Goal: Task Accomplishment & Management: Manage account settings

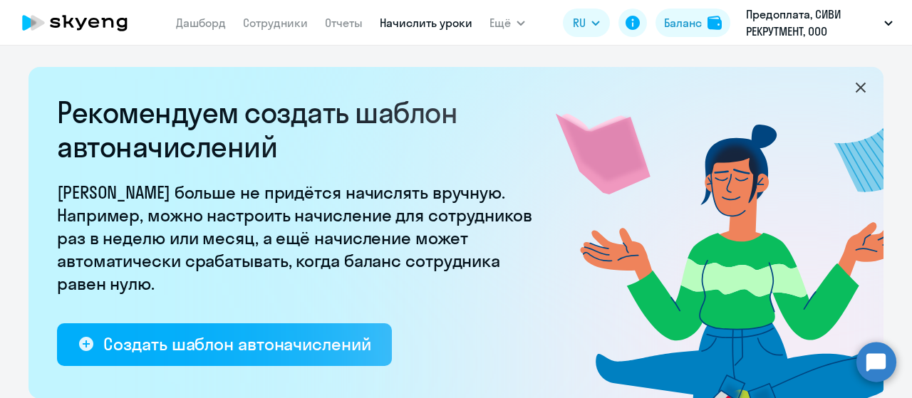
select select "10"
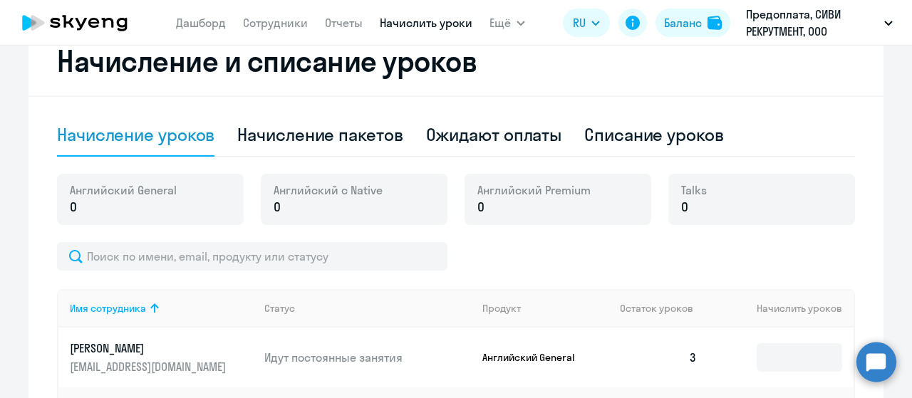
scroll to position [391, 0]
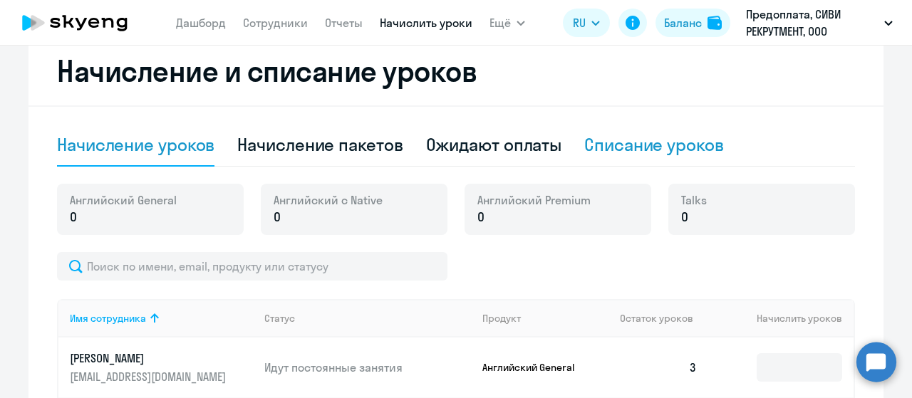
click at [636, 148] on div "Списание уроков" at bounding box center [654, 144] width 140 height 23
select select "10"
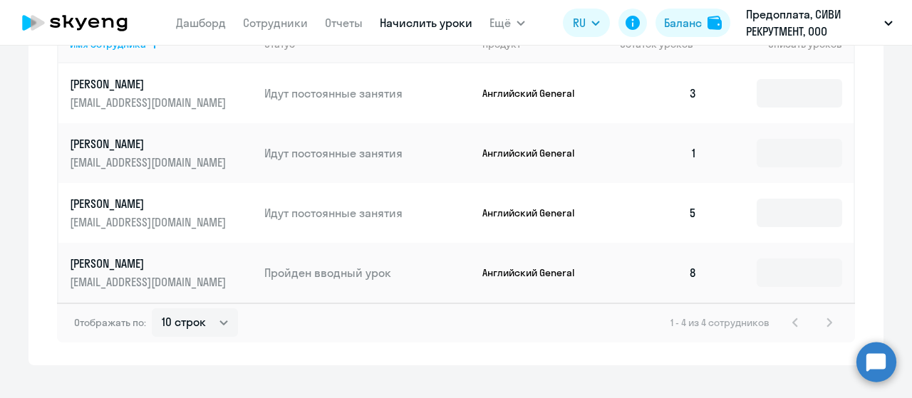
scroll to position [586, 0]
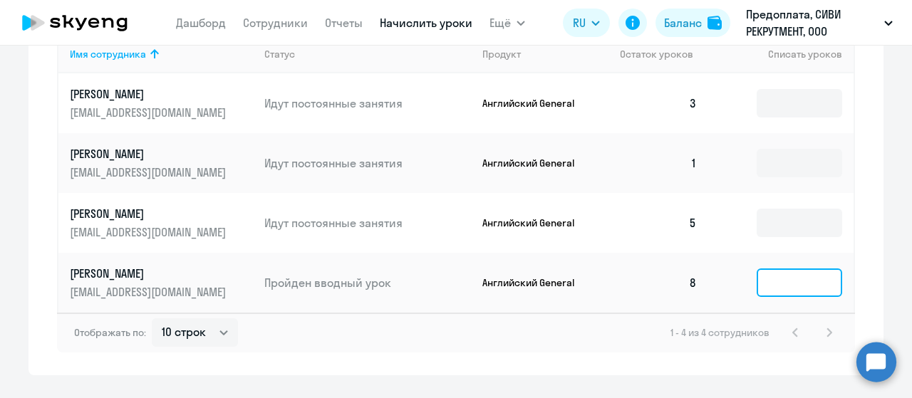
click at [790, 296] on input at bounding box center [800, 283] width 86 height 29
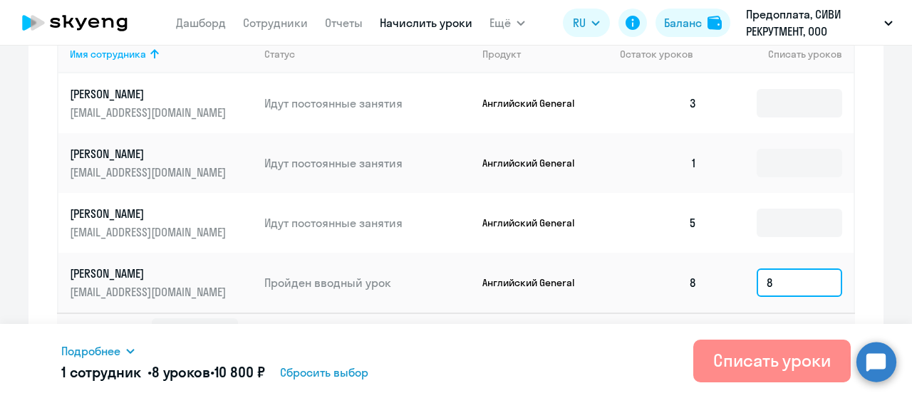
type input "8"
click at [782, 368] on div "Списать уроки" at bounding box center [772, 360] width 118 height 23
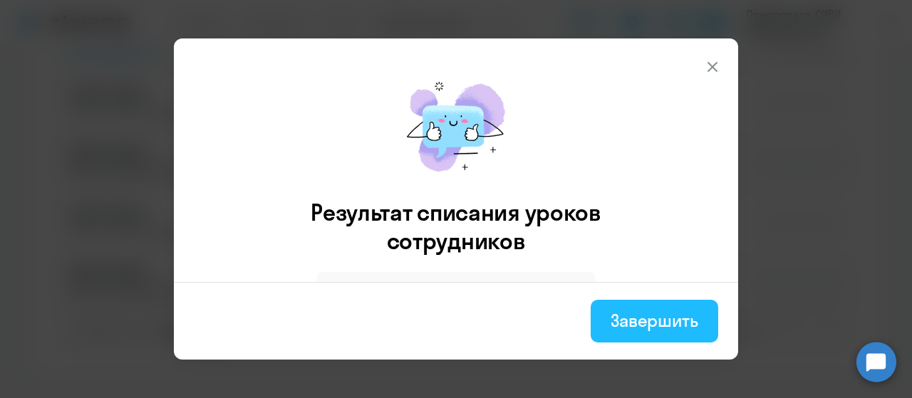
click at [663, 309] on div "Завершить" at bounding box center [655, 320] width 88 height 23
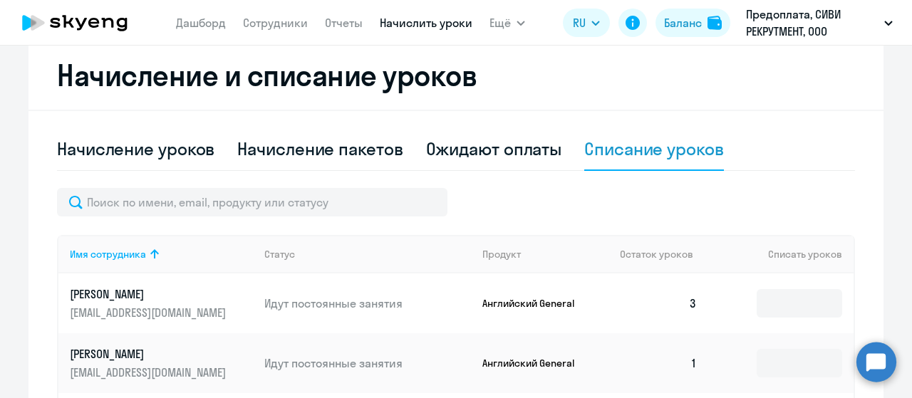
scroll to position [366, 0]
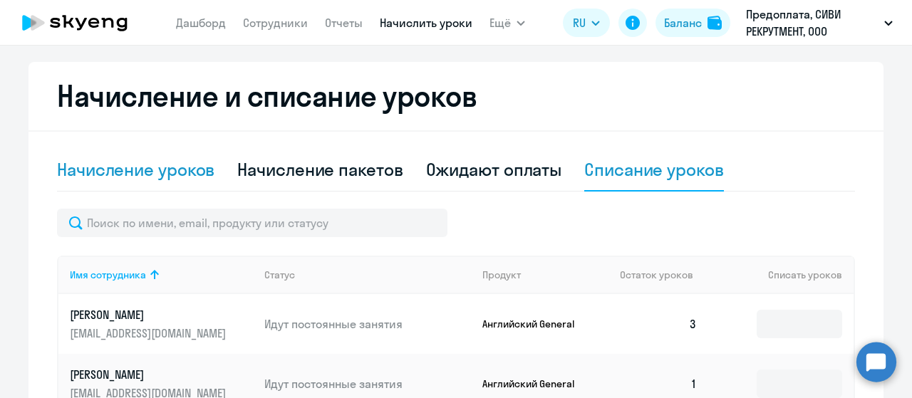
click at [167, 170] on div "Начисление уроков" at bounding box center [135, 169] width 157 height 23
select select "10"
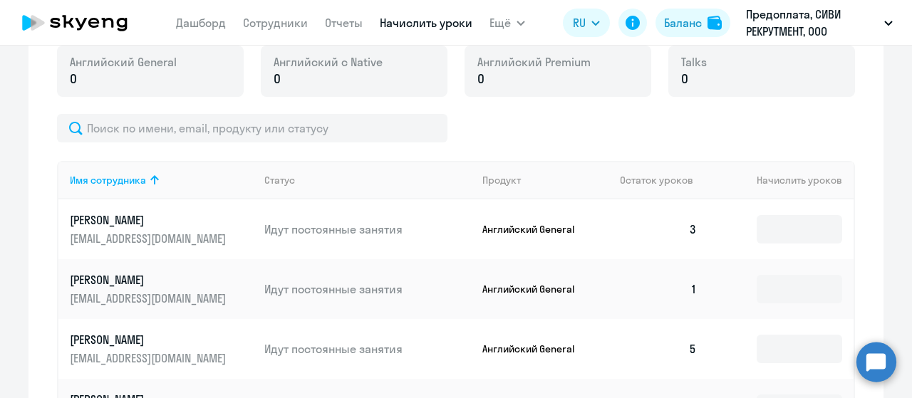
scroll to position [593, 0]
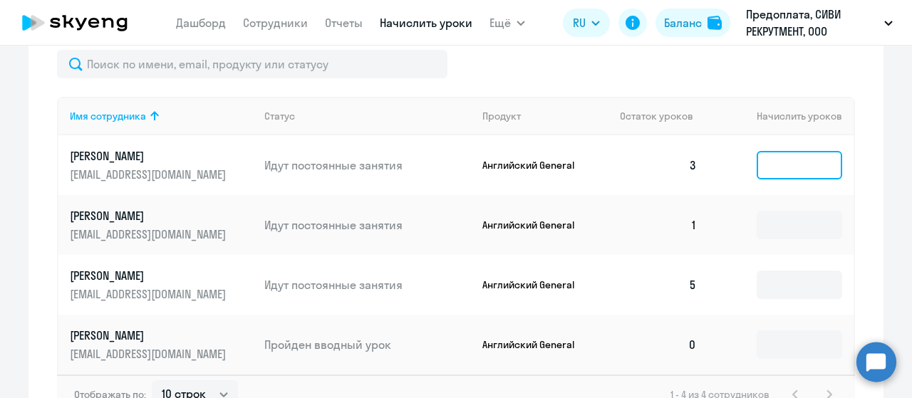
click at [792, 171] on input at bounding box center [800, 165] width 86 height 29
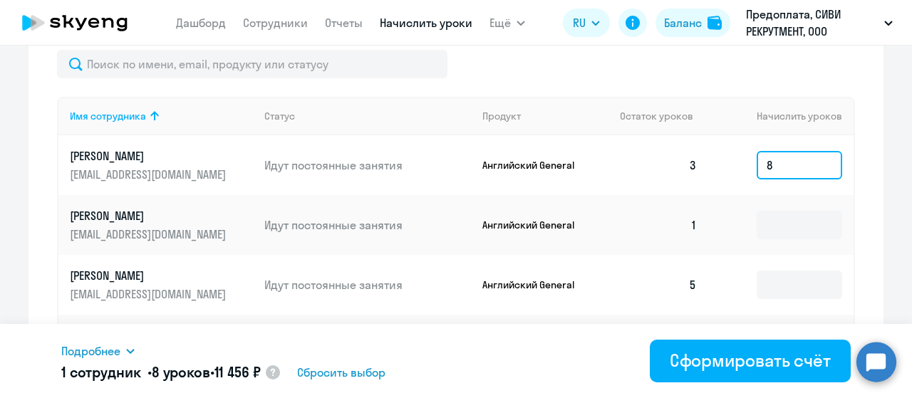
type input "8"
click at [386, 368] on span "Сбросить выбор" at bounding box center [341, 372] width 88 height 17
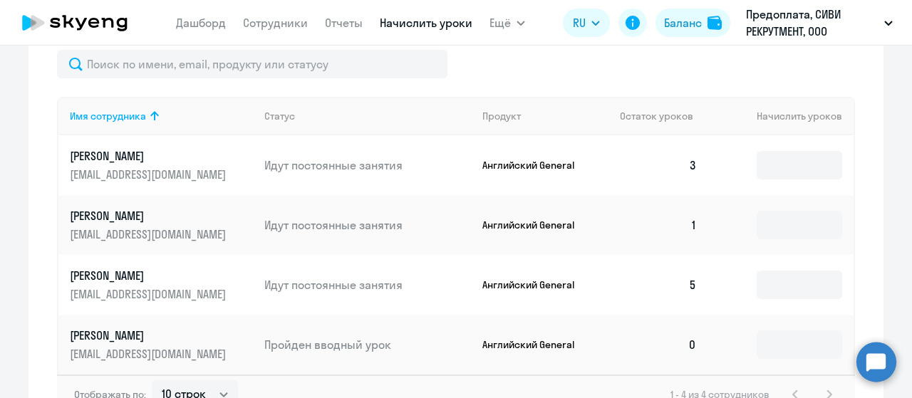
scroll to position [284, 0]
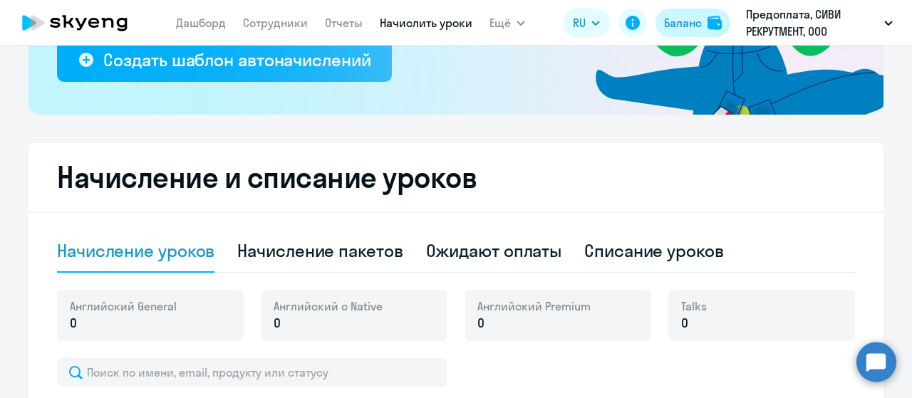
click at [676, 19] on div "Баланс" at bounding box center [683, 22] width 38 height 17
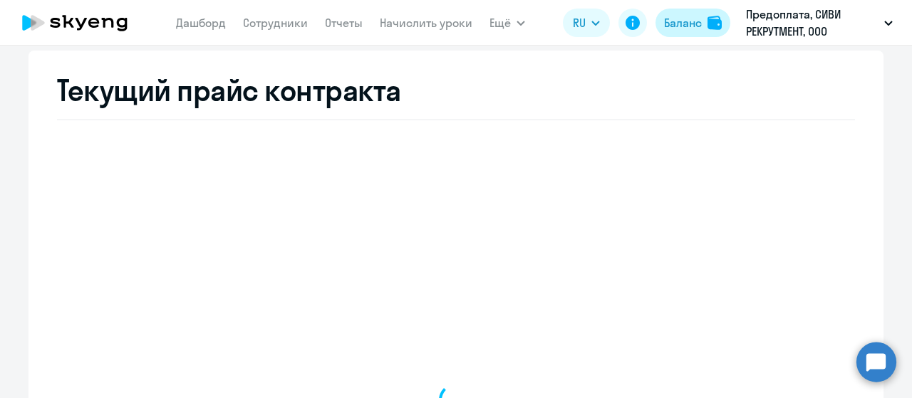
scroll to position [542, 0]
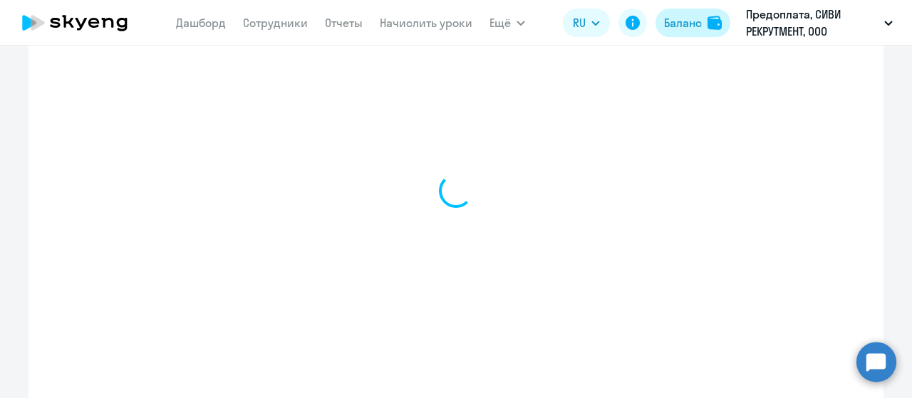
select select "english_adult_not_native_speaker"
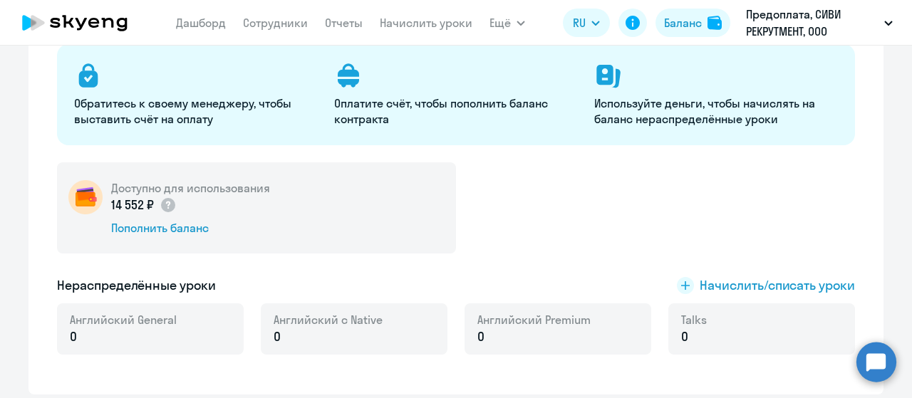
scroll to position [218, 0]
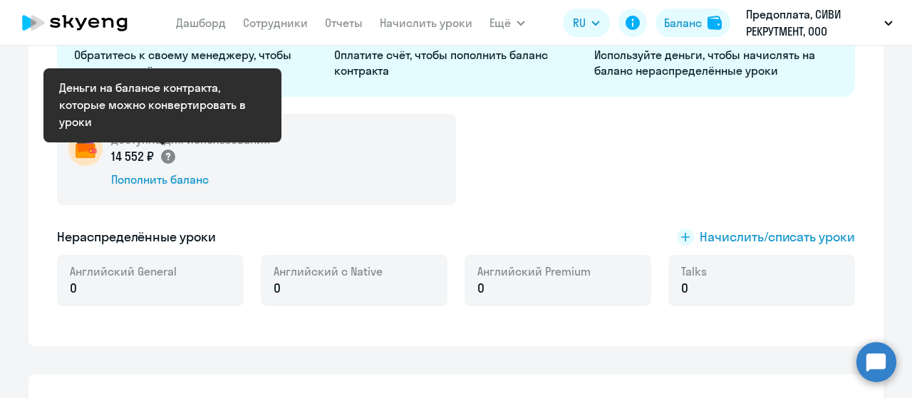
click at [161, 155] on circle at bounding box center [168, 157] width 14 height 14
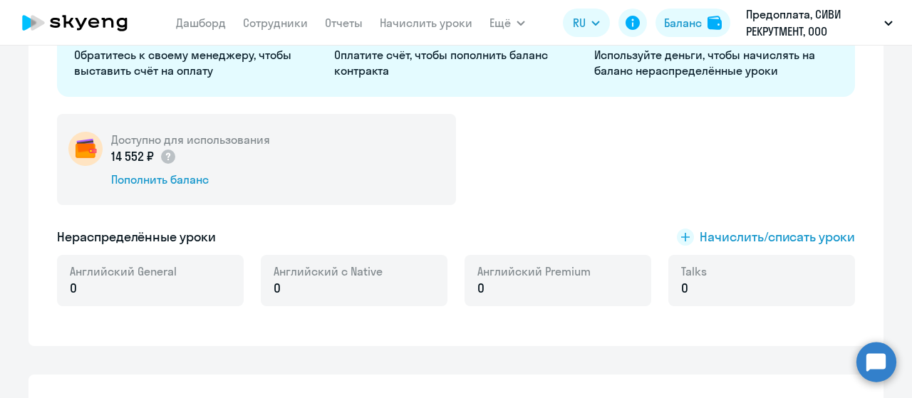
scroll to position [0, 0]
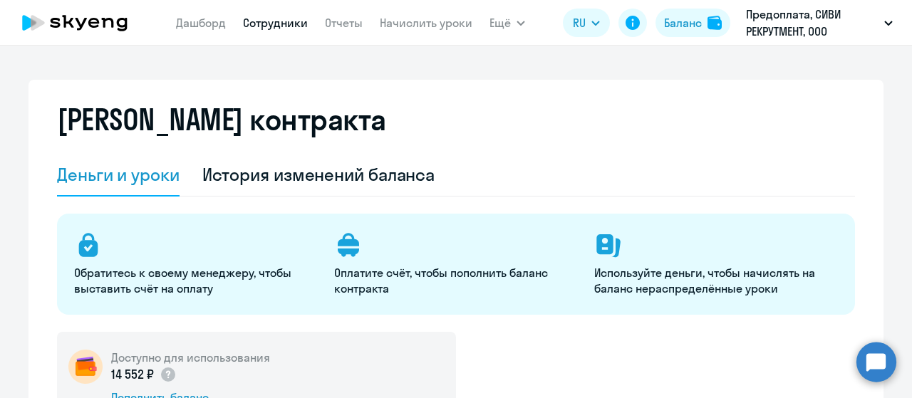
click at [292, 21] on link "Сотрудники" at bounding box center [275, 23] width 65 height 14
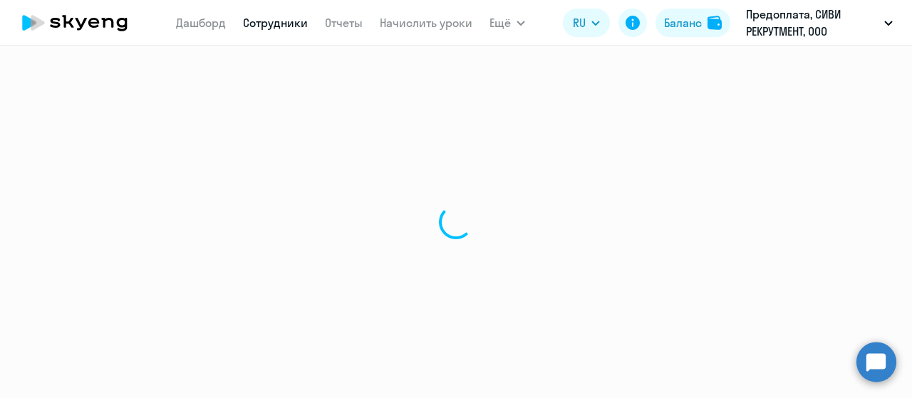
select select "30"
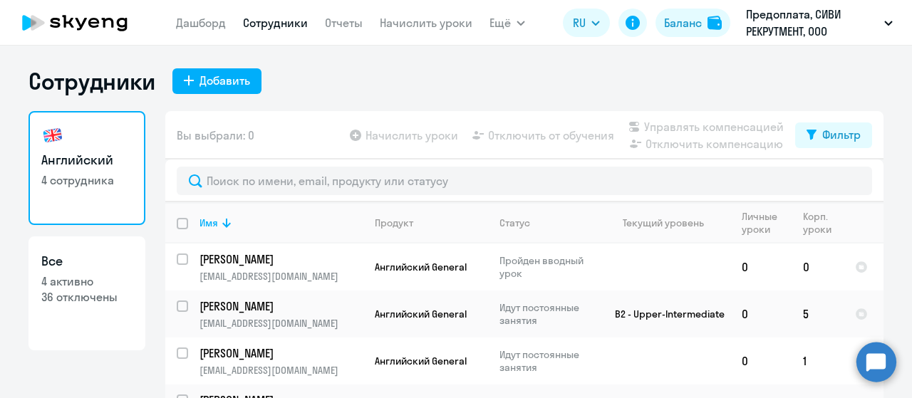
scroll to position [58, 0]
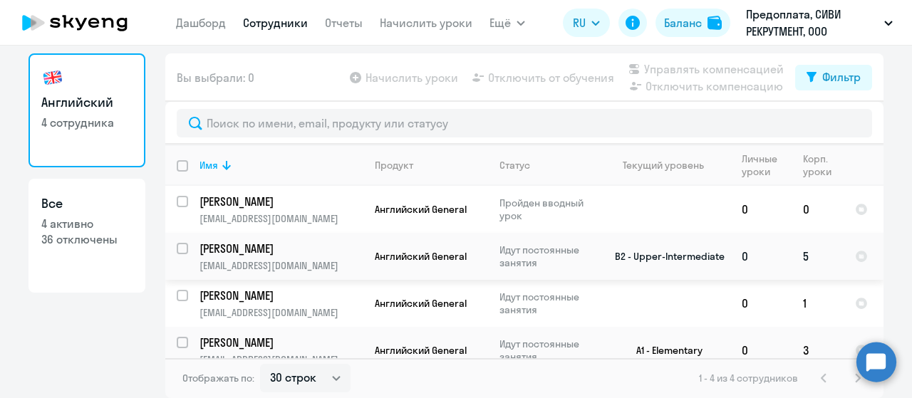
click at [177, 251] on input "select row 12570600" at bounding box center [191, 257] width 29 height 29
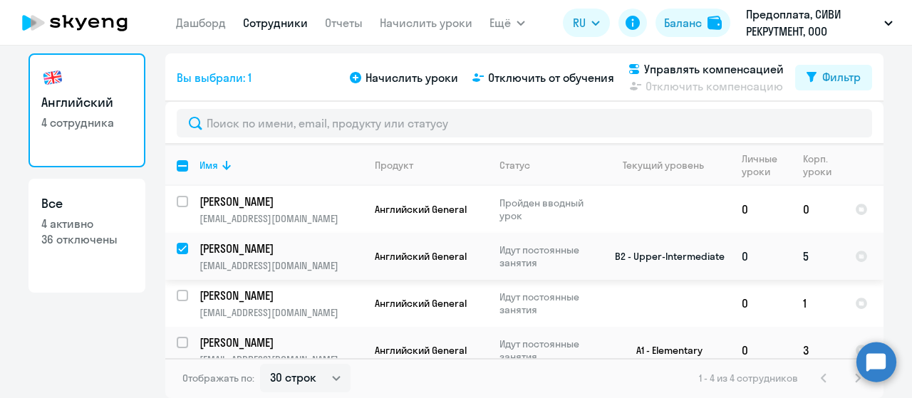
click at [177, 251] on input "deselect row 12570600" at bounding box center [191, 257] width 29 height 29
checkbox input "false"
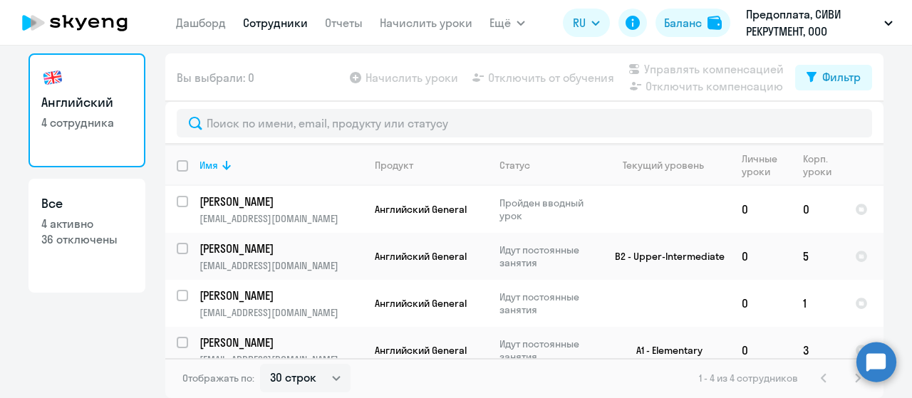
scroll to position [14, 0]
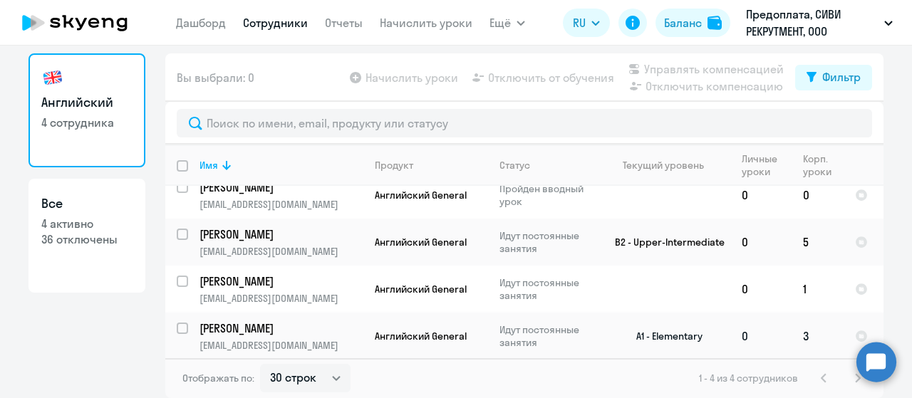
click at [257, 330] on p "[PERSON_NAME]" at bounding box center [280, 329] width 161 height 16
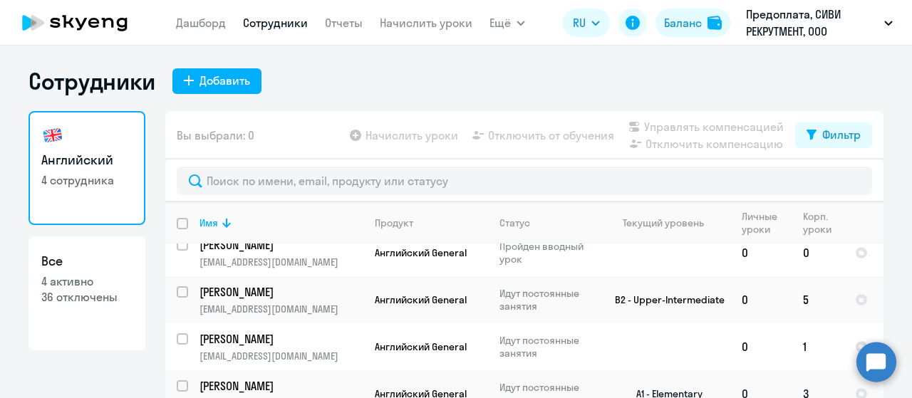
select select "english"
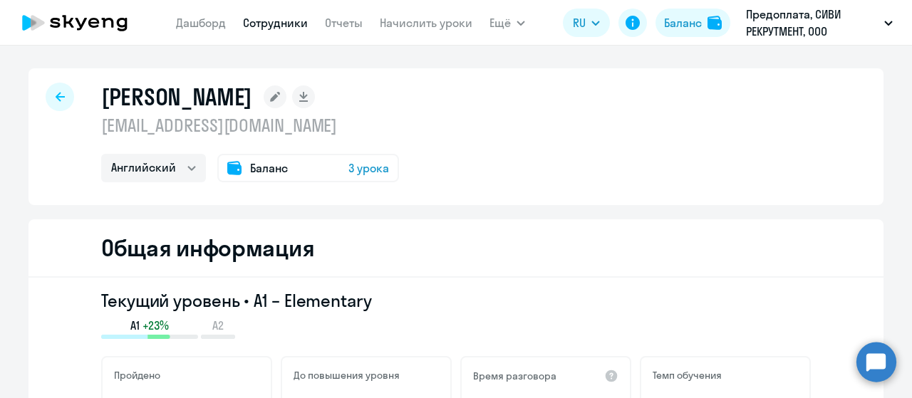
click at [250, 167] on span "Баланс" at bounding box center [269, 168] width 38 height 17
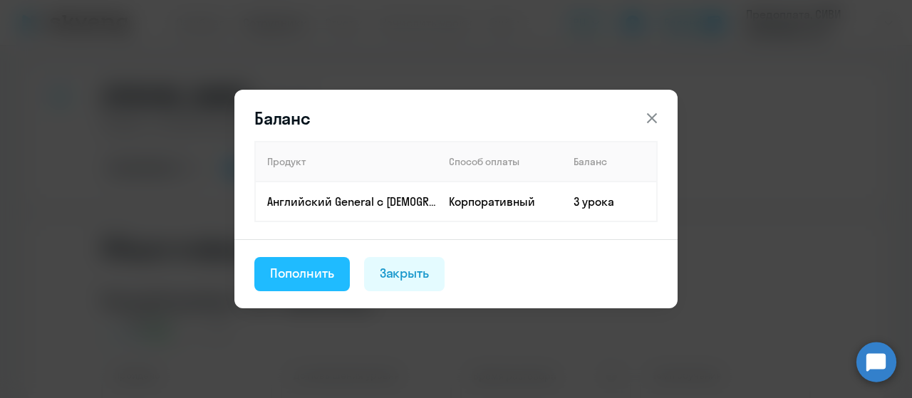
click at [311, 273] on div "Пополнить" at bounding box center [302, 273] width 64 height 19
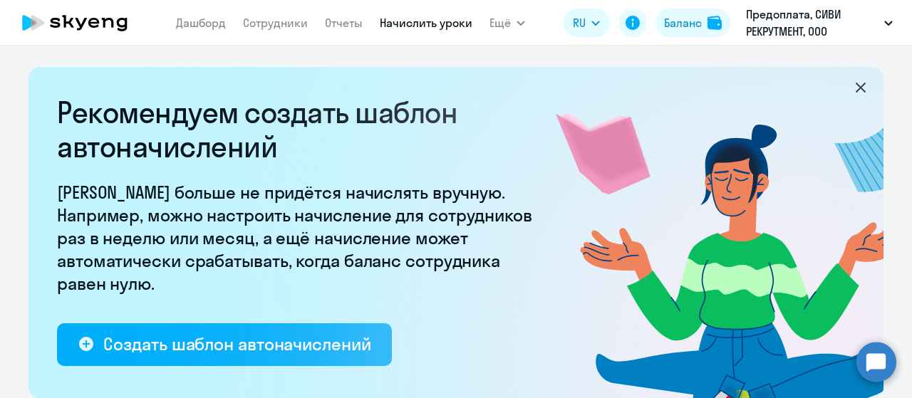
select select "10"
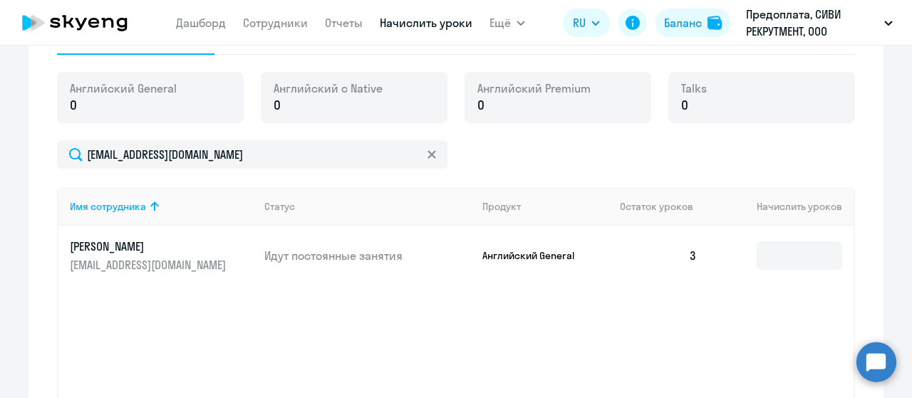
scroll to position [521, 0]
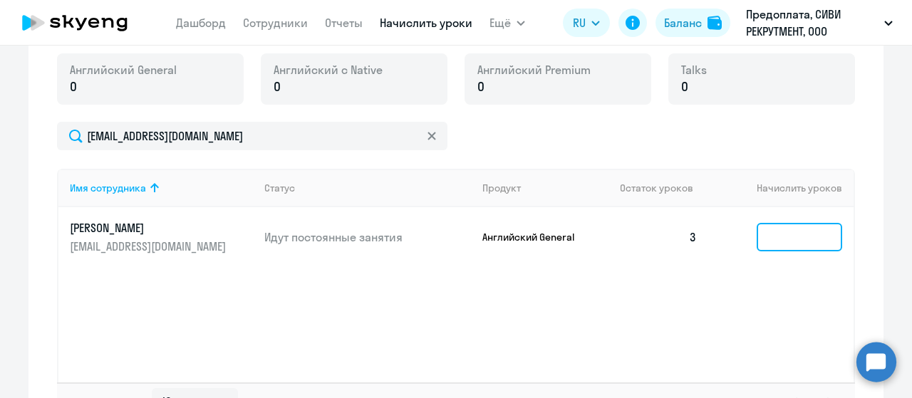
click at [785, 237] on input at bounding box center [800, 237] width 86 height 29
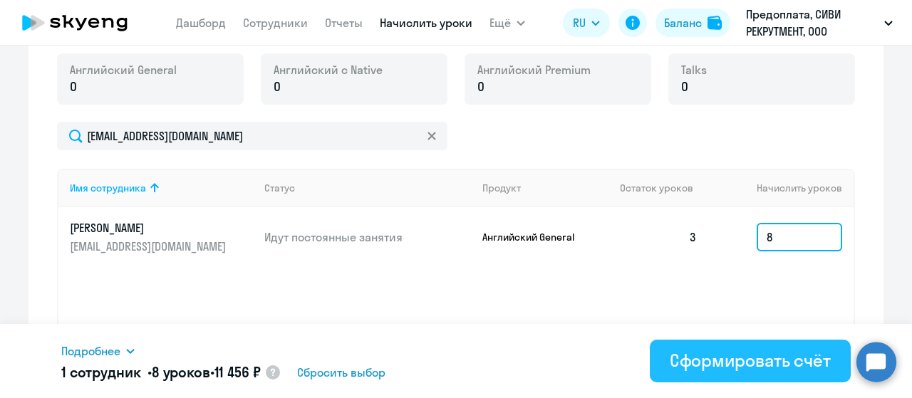
type input "8"
click at [741, 355] on div "Сформировать счёт" at bounding box center [750, 360] width 161 height 23
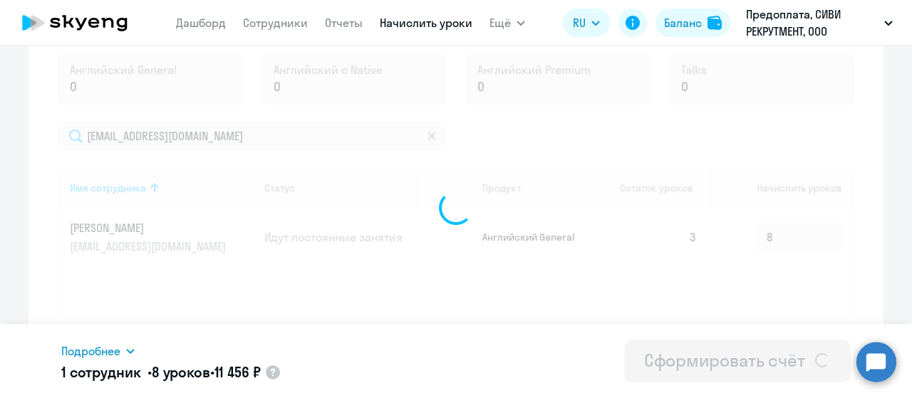
scroll to position [625, 0]
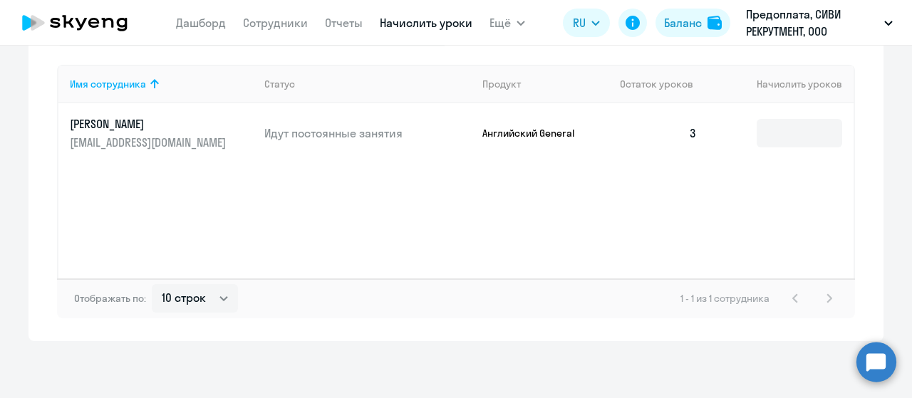
click at [401, 23] on link "Начислить уроки" at bounding box center [426, 23] width 93 height 14
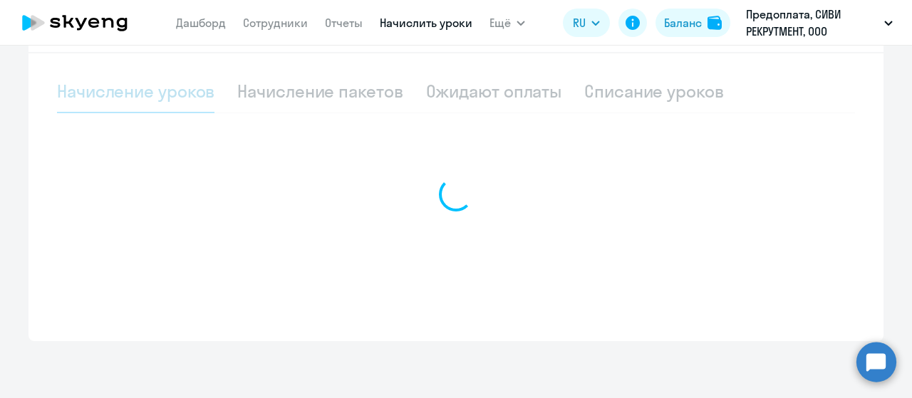
scroll to position [444, 0]
select select "10"
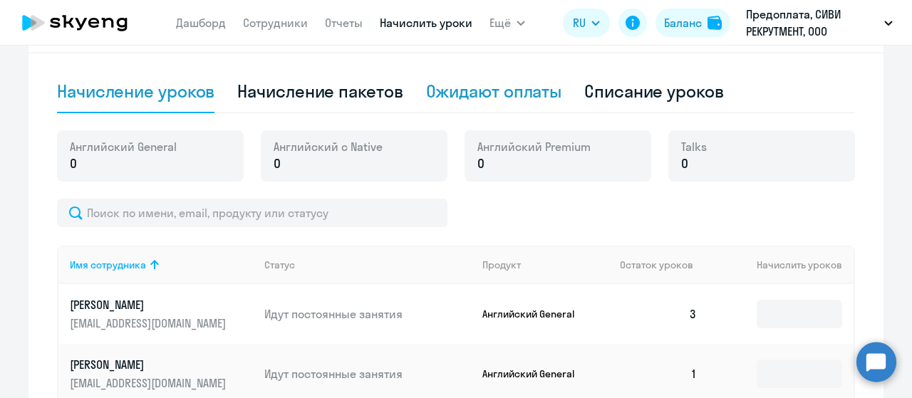
click at [487, 99] on div "Ожидают оплаты" at bounding box center [494, 91] width 136 height 23
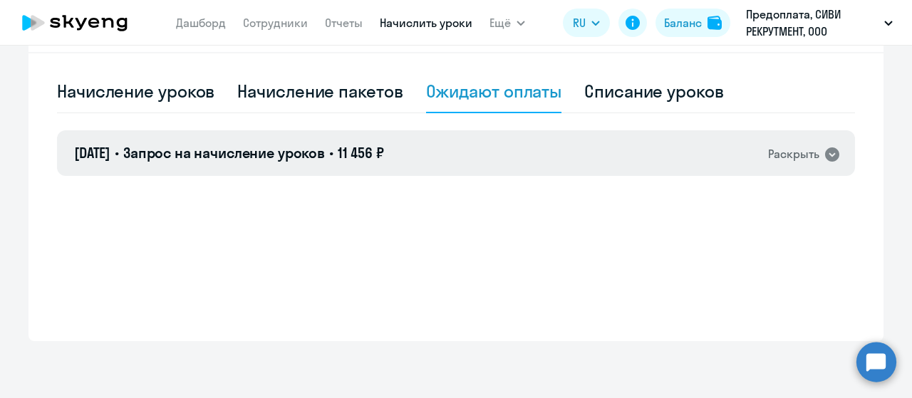
click at [570, 144] on div "[DATE] • Запрос на начисление уроков • 11 456 ₽ Раскрыть" at bounding box center [456, 153] width 798 height 46
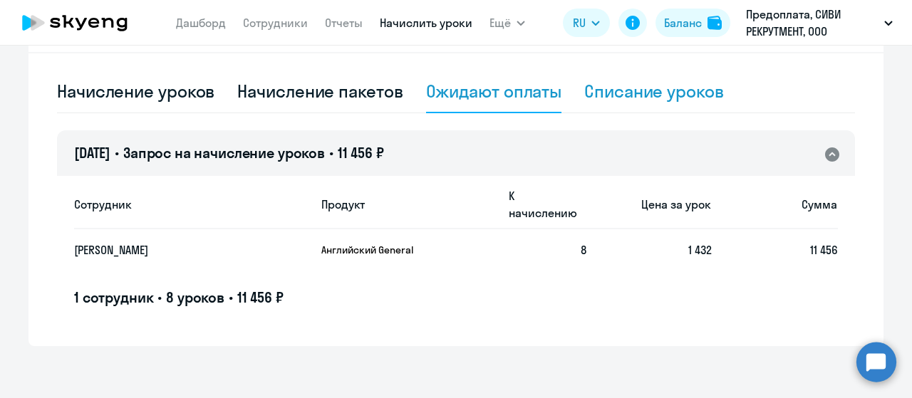
click at [676, 98] on div "Списание уроков" at bounding box center [654, 91] width 140 height 23
select select "10"
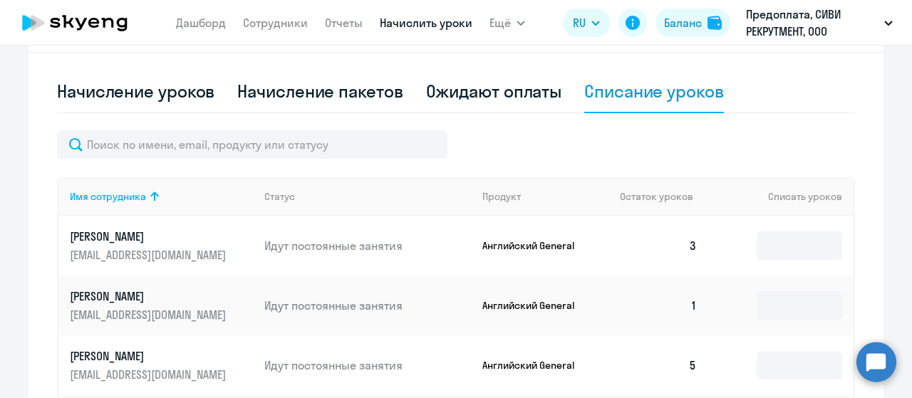
click at [122, 19] on icon at bounding box center [122, 25] width 11 height 14
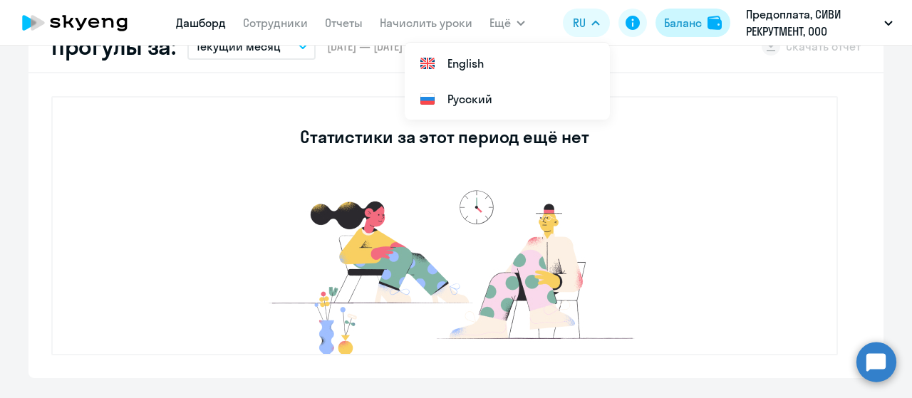
click at [698, 16] on div "Баланс" at bounding box center [683, 22] width 38 height 17
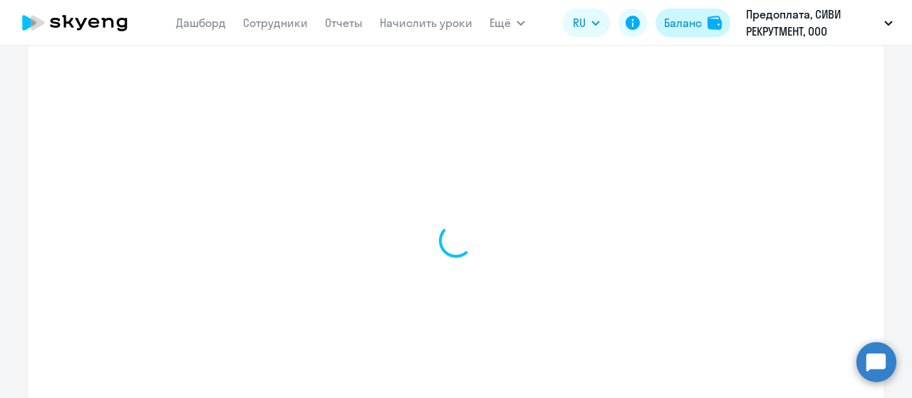
select select "english_adult_not_native_speaker"
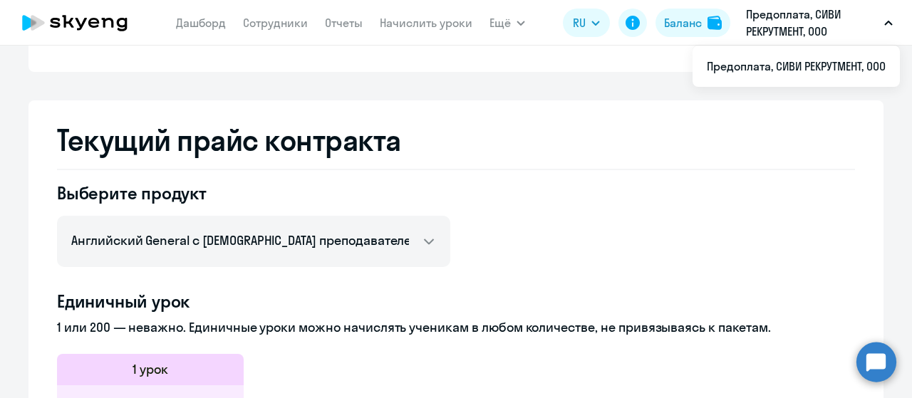
click at [787, 24] on p "Предоплата, СИВИ РЕКРУТМЕНТ, ООО" at bounding box center [812, 23] width 133 height 34
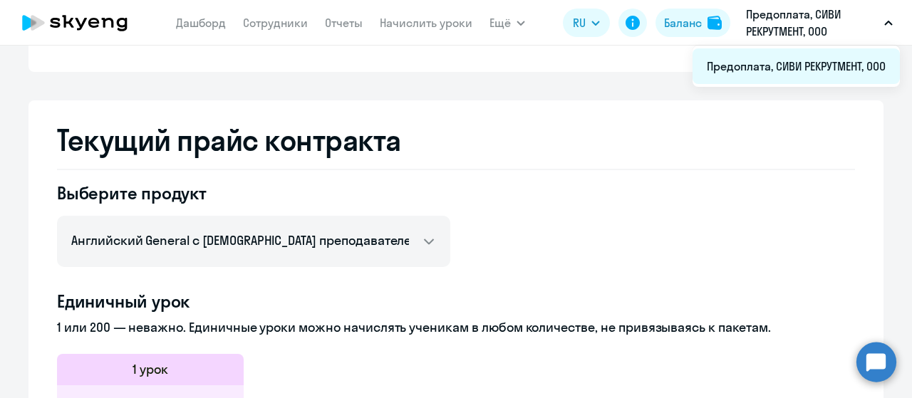
click at [766, 63] on li "Предоплата, СИВИ РЕКРУТМЕНТ, ООО" at bounding box center [796, 66] width 207 height 36
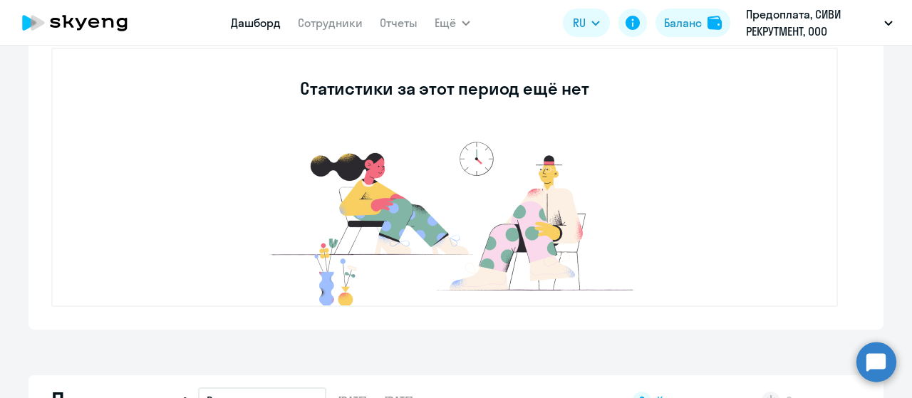
select select "30"
click at [76, 26] on icon at bounding box center [74, 23] width 125 height 36
